Goal: Complete application form: Complete application form

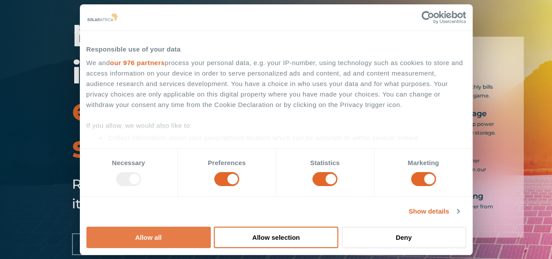
click at [211, 227] on button "Allow all" at bounding box center [148, 237] width 124 height 21
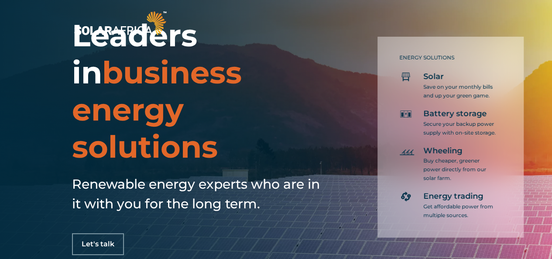
click at [436, 83] on p "Save on your monthly bills and up your green game." at bounding box center [461, 91] width 74 height 17
click at [420, 129] on div "Battery storage Secure your backup power supply with on-site storage." at bounding box center [449, 123] width 98 height 28
click at [416, 192] on div "Energy trading Get affordable power from multiple sources." at bounding box center [449, 205] width 98 height 28
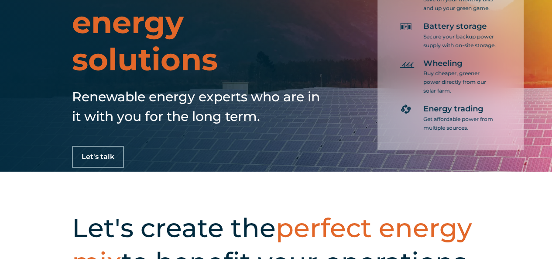
click at [108, 154] on span "Let's talk" at bounding box center [98, 156] width 33 height 7
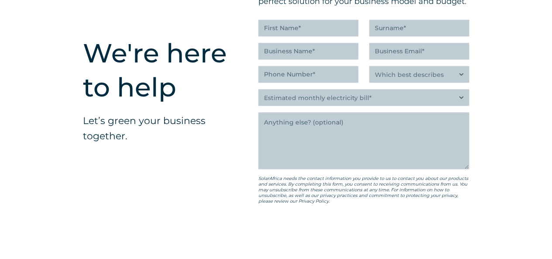
scroll to position [2168, 0]
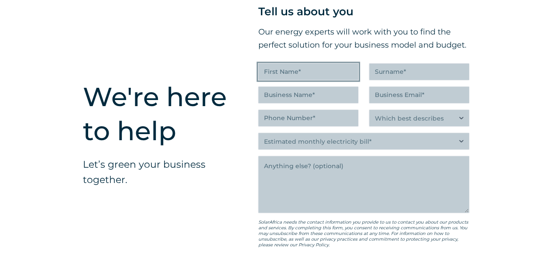
click at [317, 80] on input "First Name (Required)" at bounding box center [309, 71] width 100 height 17
type input "Soeleen"
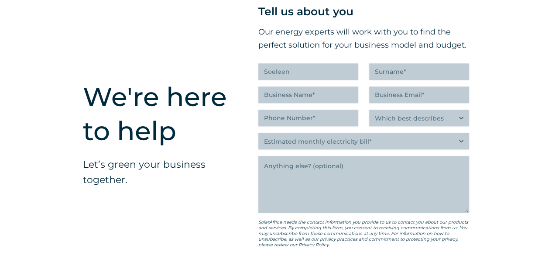
type input "[PERSON_NAME]"
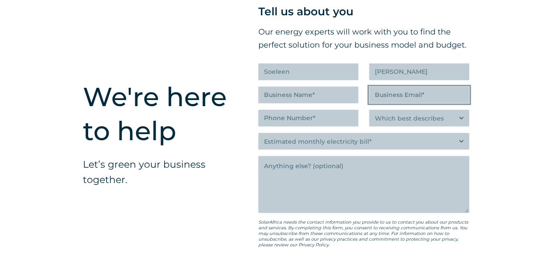
type input "soeleencoetzee@gmail.com"
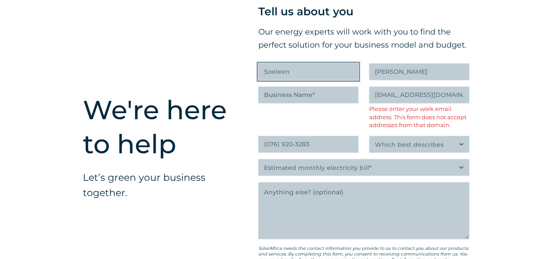
scroll to position [2182, 0]
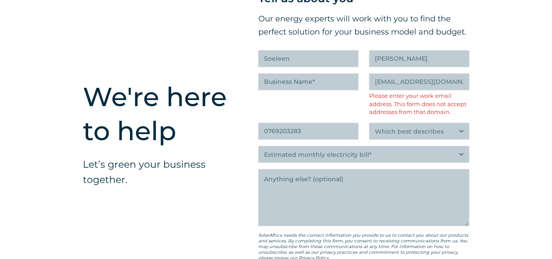
type input "(076) 920-3283"
click at [444, 90] on input "soeleencoetzee@gmail.com" at bounding box center [419, 81] width 100 height 17
click at [463, 90] on input "soeleencoetzee@gmail.com" at bounding box center [419, 81] width 100 height 17
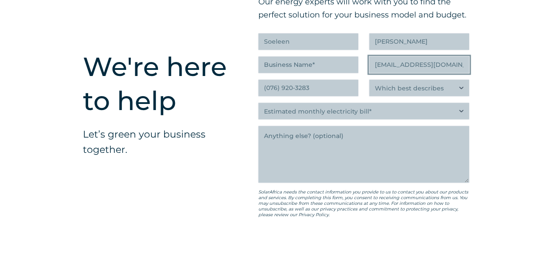
scroll to position [2212, 0]
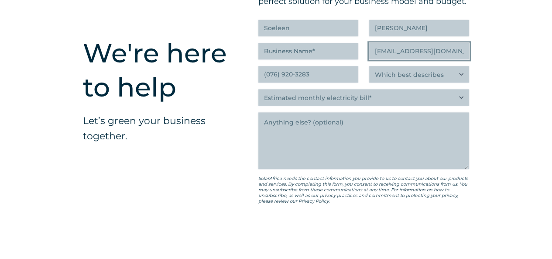
type input "[EMAIL_ADDRESS][DOMAIN_NAME]"
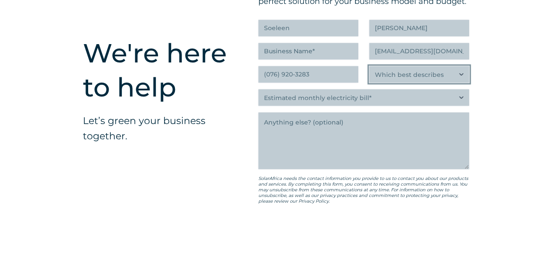
click at [445, 83] on select "Which best describes you?* Researching and identifying the best energy solution…" at bounding box center [419, 74] width 100 height 17
click at [509, 123] on div "We're here to help Let’s green your business together. " (Required) " indicates…" at bounding box center [276, 126] width 552 height 434
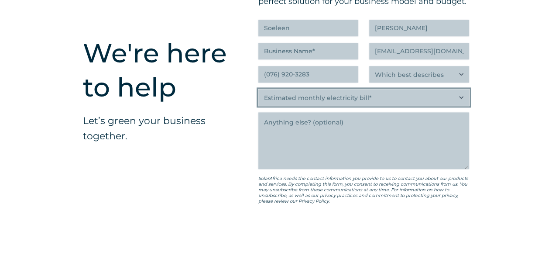
click at [356, 106] on select "Estimated monthly electricity bill* Less than R500K More than R500K" at bounding box center [364, 97] width 211 height 17
select select "More than R500K"
click at [259, 106] on select "Estimated monthly electricity bill* Less than R500K More than R500K" at bounding box center [364, 97] width 211 height 17
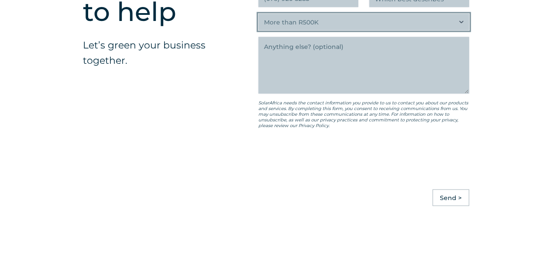
scroll to position [2299, 0]
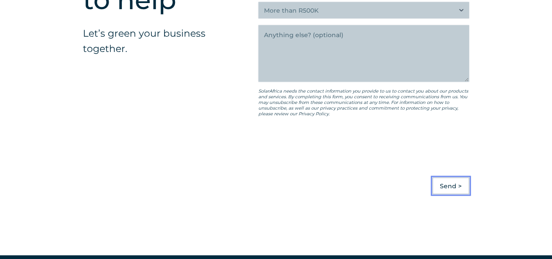
click at [454, 194] on input "Send >" at bounding box center [451, 185] width 37 height 17
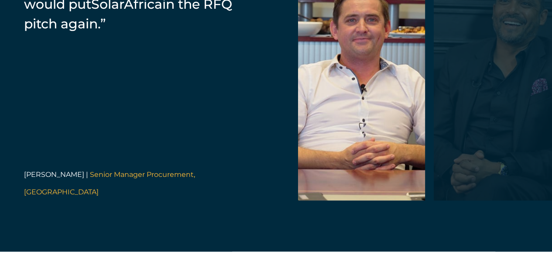
scroll to position [1855, 0]
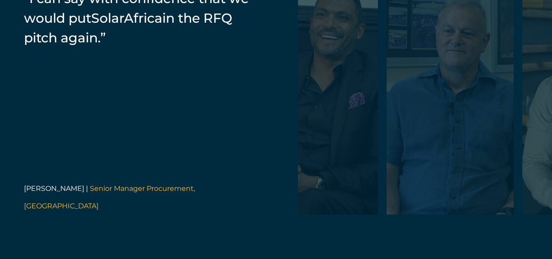
drag, startPoint x: 480, startPoint y: 157, endPoint x: 278, endPoint y: 146, distance: 202.5
click at [285, 146] on div "“SolarAfrica provided us with a PPA. It's a zero investment cost for Zibo which…" at bounding box center [276, 89] width 552 height 351
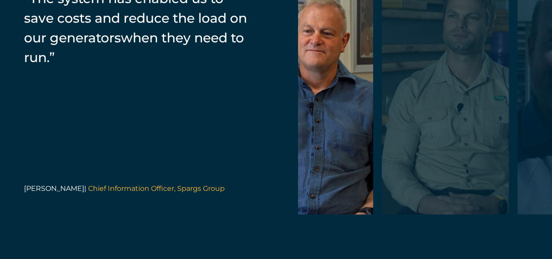
drag, startPoint x: 509, startPoint y: 152, endPoint x: 320, endPoint y: 148, distance: 189.2
click at [382, 148] on div at bounding box center [445, 89] width 127 height 249
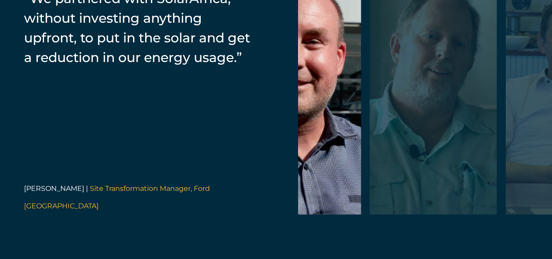
drag, startPoint x: 490, startPoint y: 152, endPoint x: 322, endPoint y: 149, distance: 168.2
click at [370, 149] on div at bounding box center [433, 89] width 127 height 249
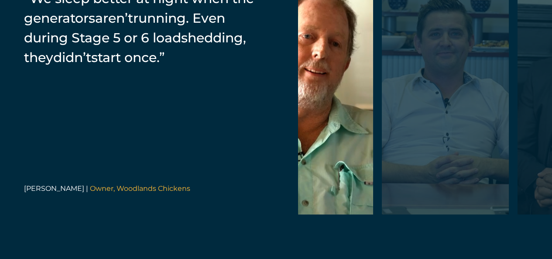
drag, startPoint x: 432, startPoint y: 157, endPoint x: 340, endPoint y: 155, distance: 92.2
click at [349, 155] on div at bounding box center [37, 89] width 1757 height 249
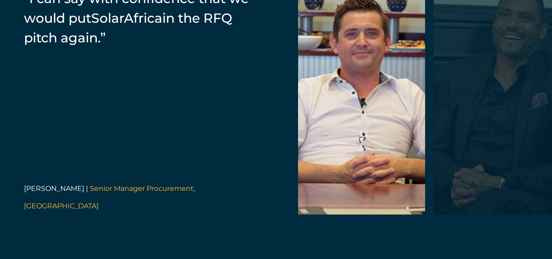
drag, startPoint x: 472, startPoint y: 159, endPoint x: 314, endPoint y: 158, distance: 157.7
click at [434, 158] on div at bounding box center [497, 89] width 127 height 249
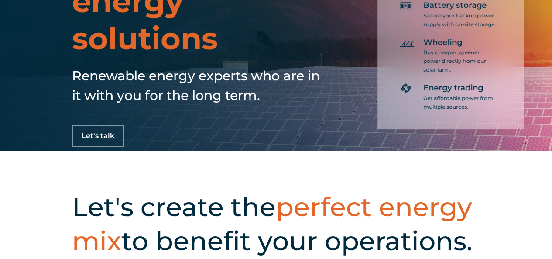
scroll to position [0, 0]
